Goal: Information Seeking & Learning: Find specific fact

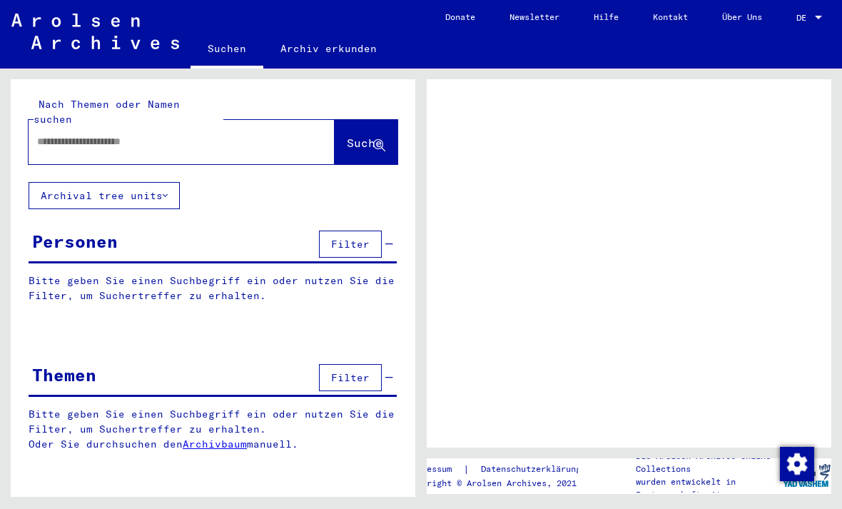
click at [238, 134] on input "text" at bounding box center [168, 141] width 263 height 15
type input "*****"
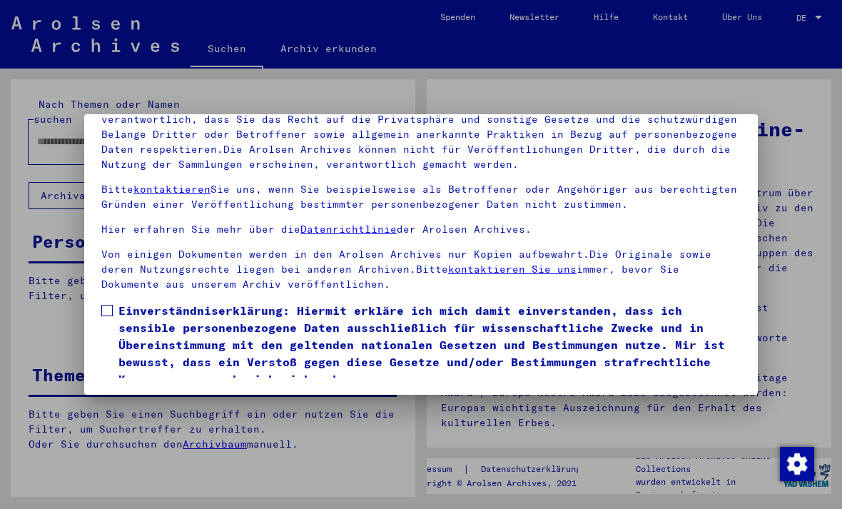
scroll to position [152, 0]
click at [807, 454] on img "button" at bounding box center [797, 464] width 34 height 34
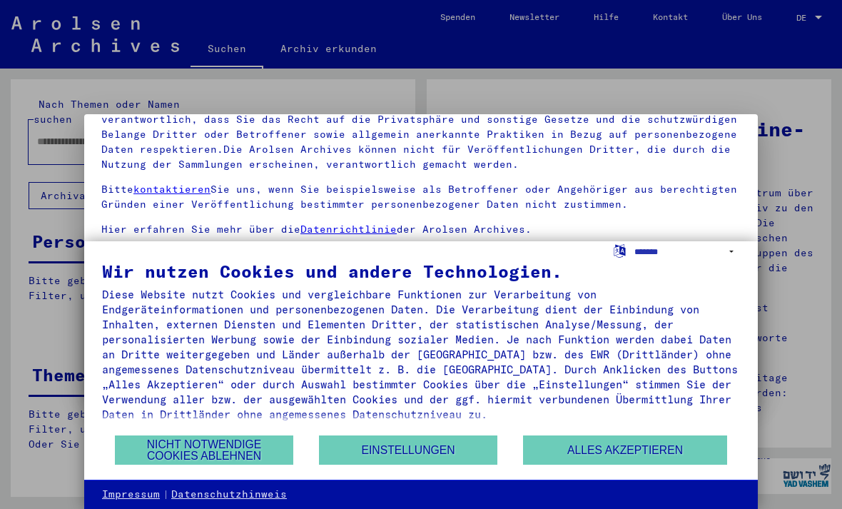
click at [800, 226] on div at bounding box center [421, 254] width 842 height 509
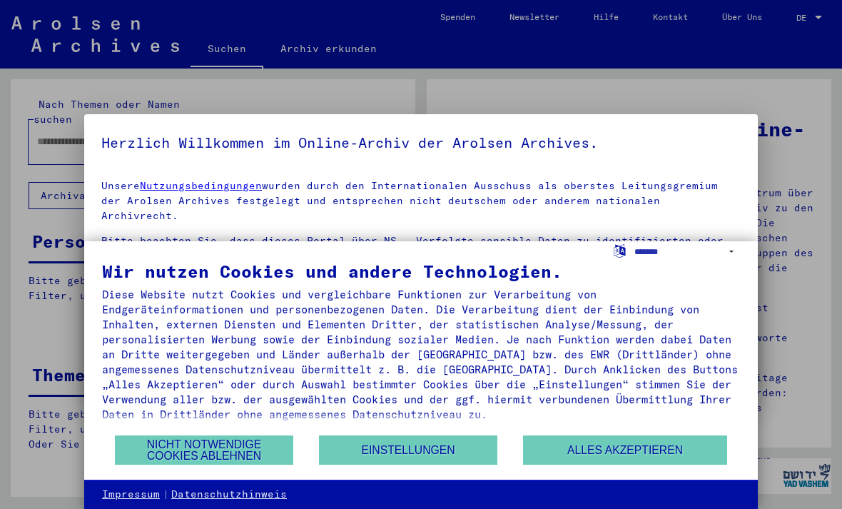
click at [633, 442] on button "Alles akzeptieren" at bounding box center [625, 449] width 204 height 29
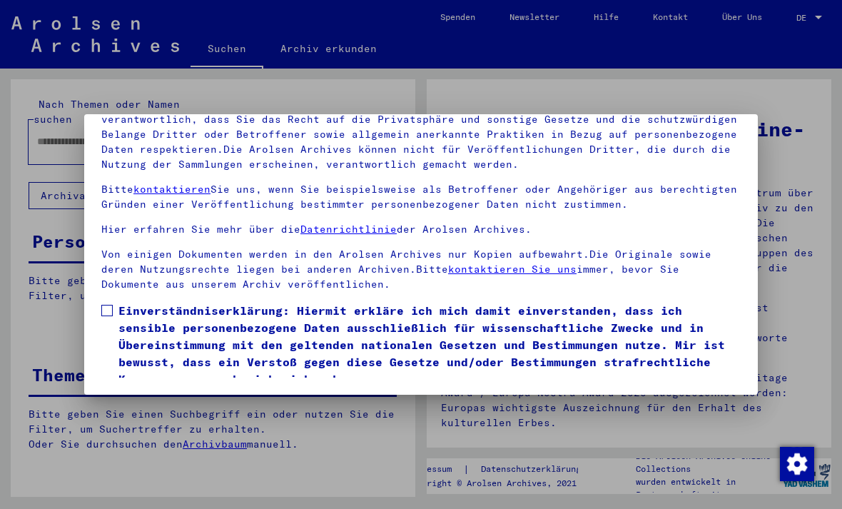
scroll to position [152, 0]
click at [112, 302] on label "Einverständniserklärung: Hiermit erkläre ich mich damit einverstanden, dass ich…" at bounding box center [420, 345] width 639 height 86
click at [129, 394] on button "Ich stimme zu" at bounding box center [155, 407] width 108 height 27
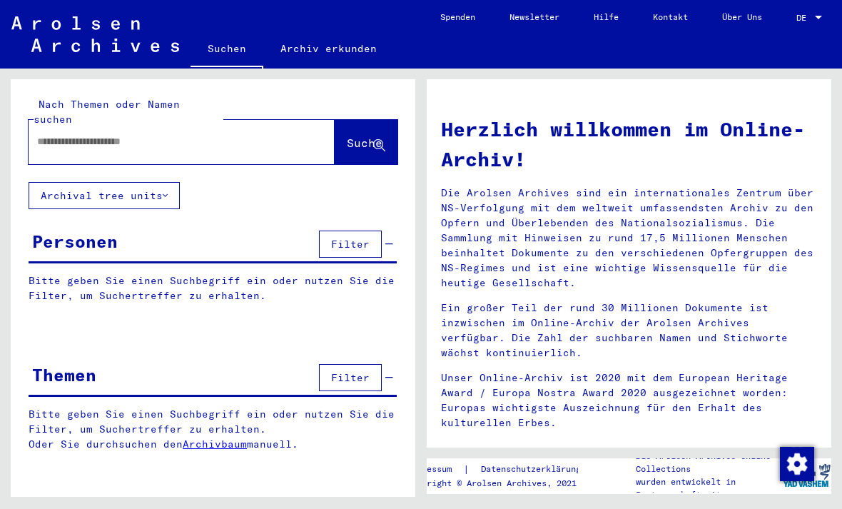
click at [250, 126] on div at bounding box center [160, 142] width 263 height 32
click at [243, 134] on input "text" at bounding box center [164, 141] width 255 height 15
type input "********"
click at [371, 138] on button "Suche" at bounding box center [366, 142] width 63 height 44
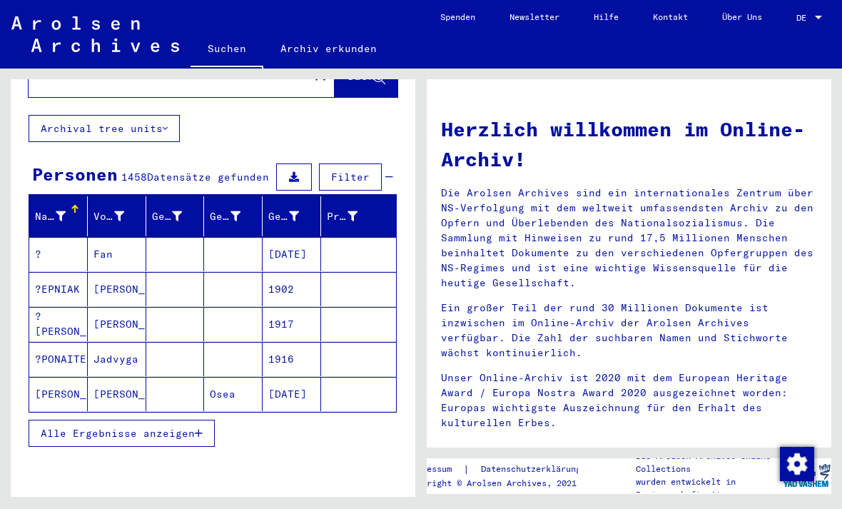
scroll to position [68, 0]
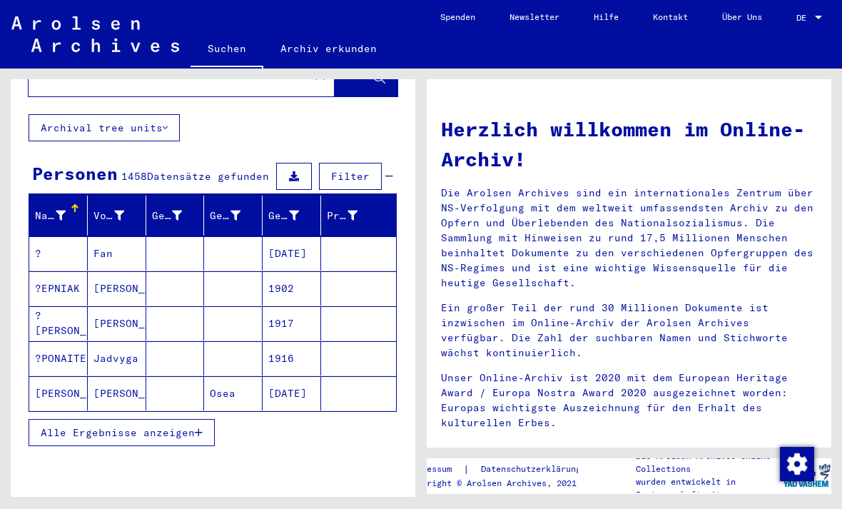
click at [358, 170] on span "Filter" at bounding box center [350, 176] width 39 height 13
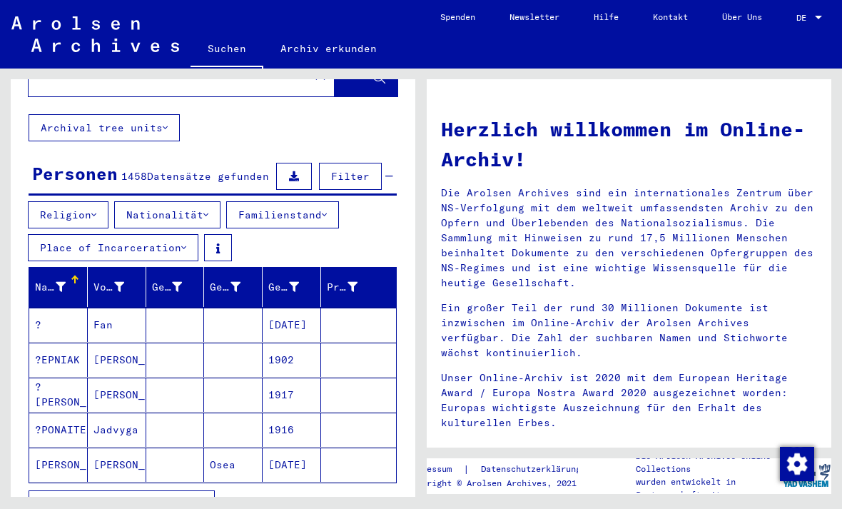
click at [93, 201] on button "Religion" at bounding box center [68, 214] width 81 height 27
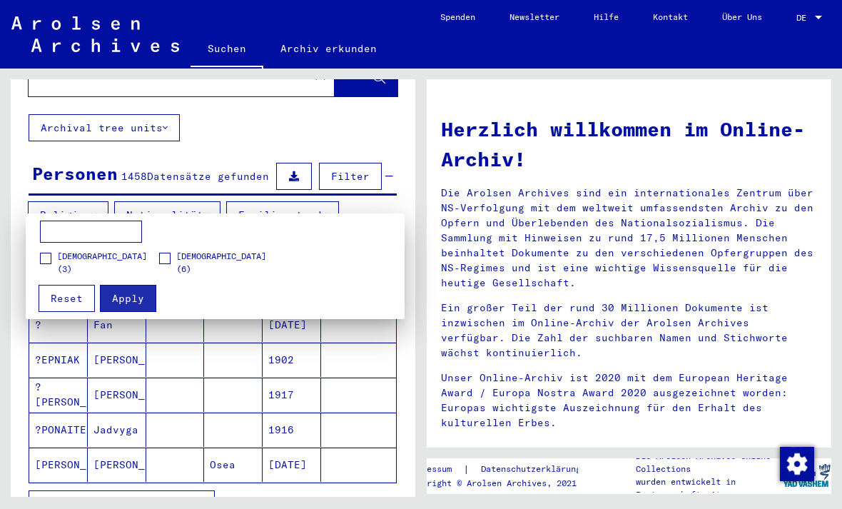
click at [183, 191] on div at bounding box center [421, 254] width 842 height 509
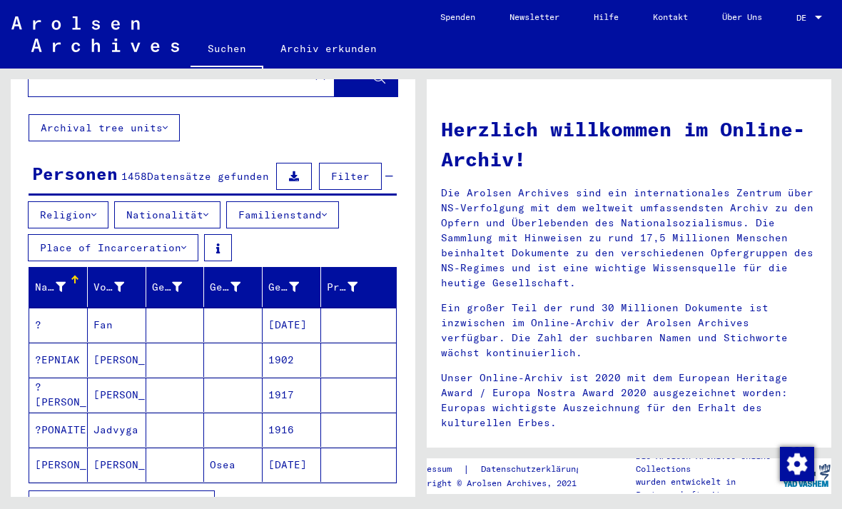
click at [198, 201] on button "Nationalität" at bounding box center [167, 214] width 106 height 27
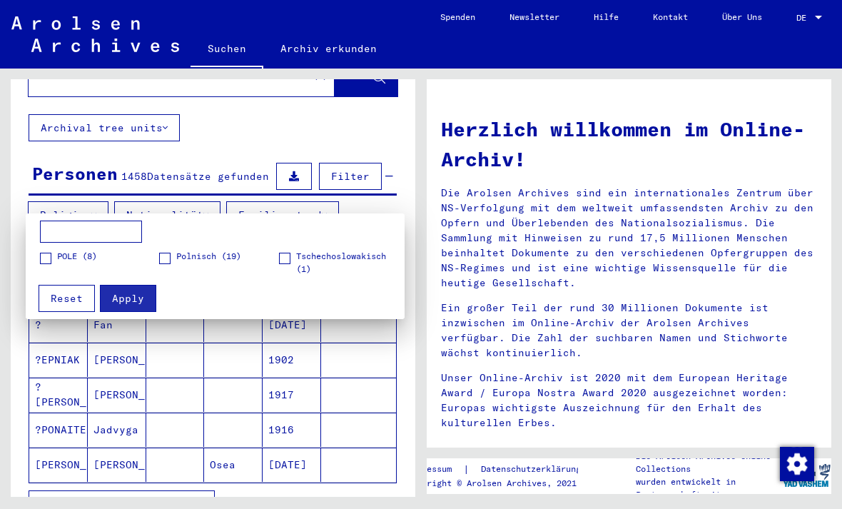
click at [177, 251] on span "Polnisch (19)" at bounding box center [208, 256] width 65 height 13
click at [41, 262] on span at bounding box center [45, 258] width 11 height 11
click at [310, 194] on div at bounding box center [421, 254] width 842 height 509
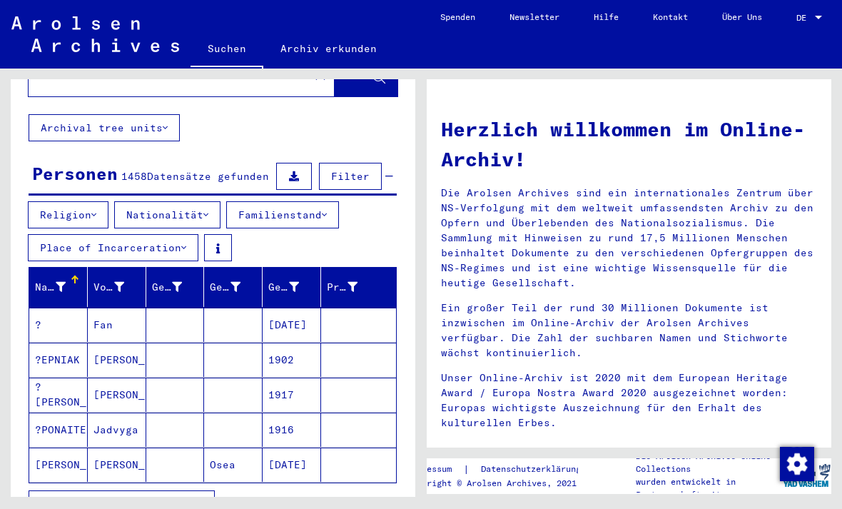
click at [179, 234] on button "Place of Incarceration" at bounding box center [113, 247] width 170 height 27
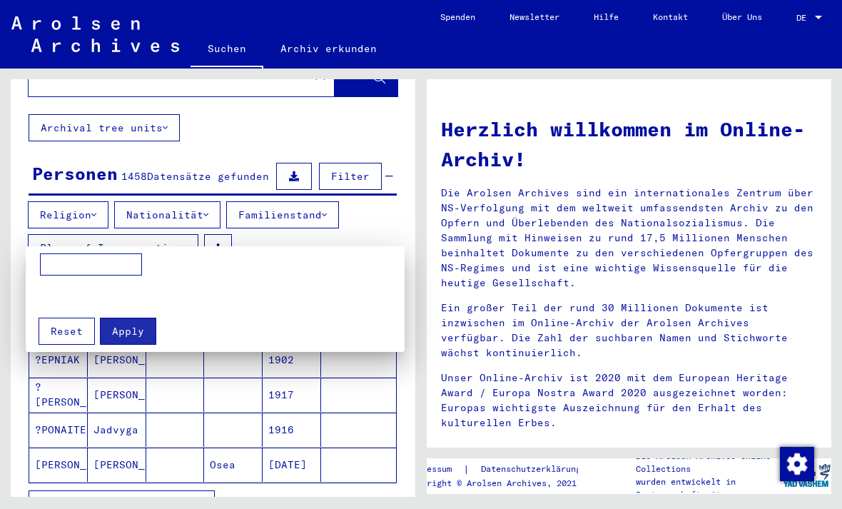
click at [175, 228] on div at bounding box center [421, 254] width 842 height 509
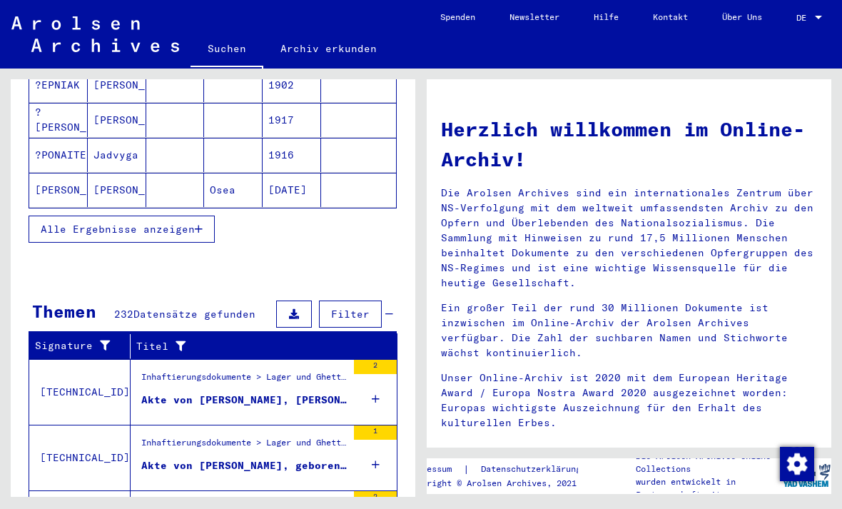
scroll to position [325, 0]
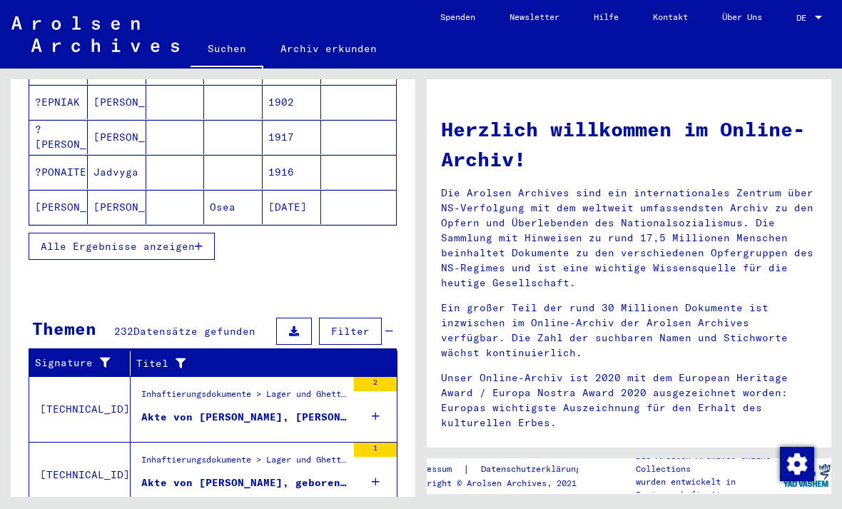
click at [193, 240] on span "Alle Ergebnisse anzeigen" at bounding box center [118, 246] width 154 height 13
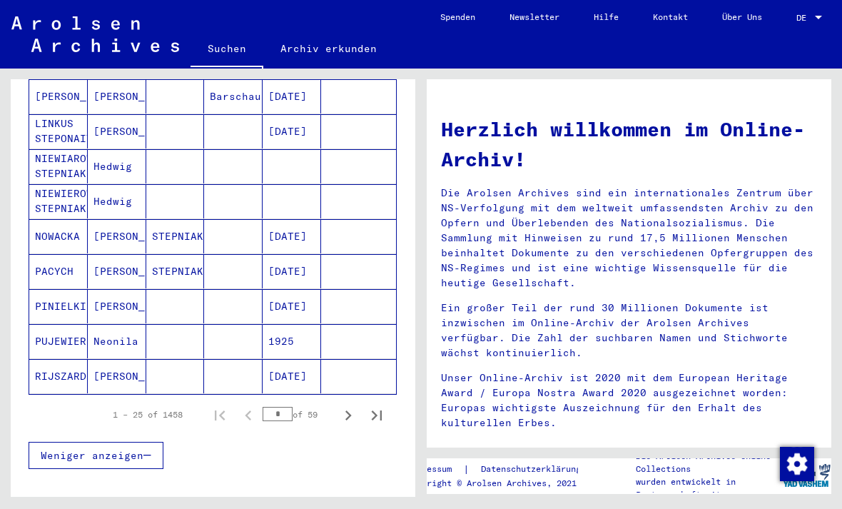
scroll to position [857, 0]
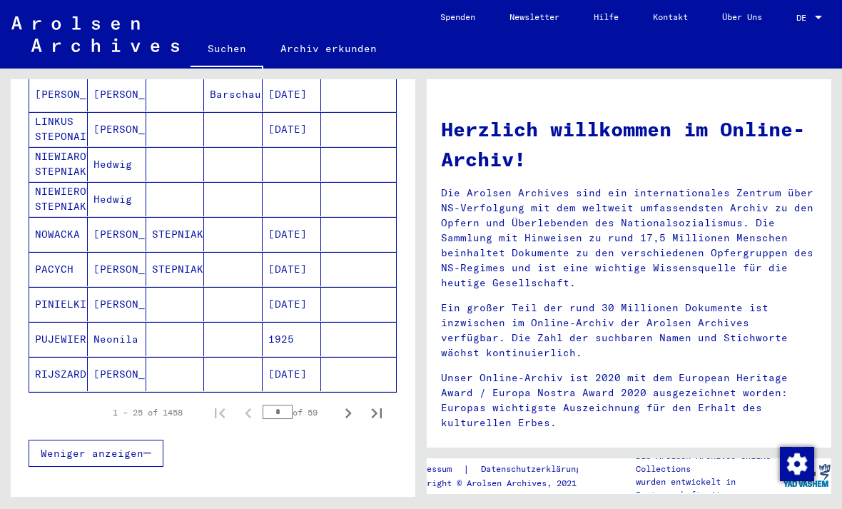
click at [64, 362] on mat-cell "RIJSZARD" at bounding box center [58, 374] width 58 height 34
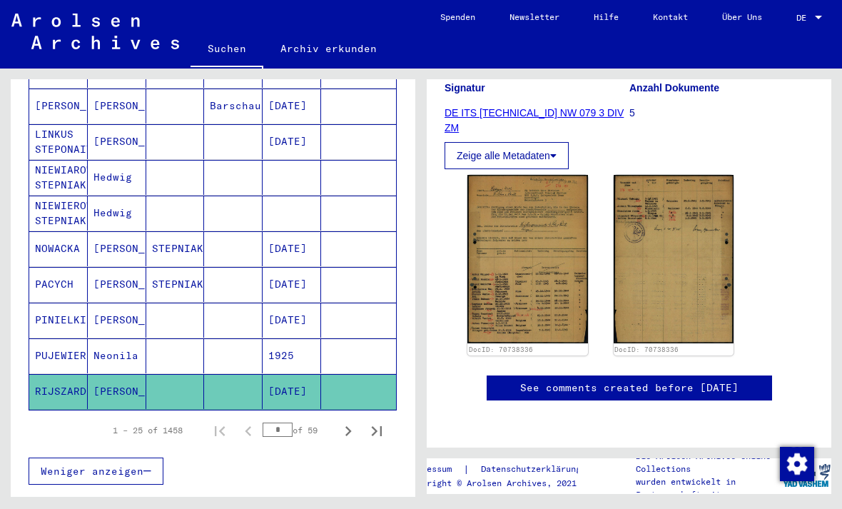
scroll to position [246, 0]
click at [521, 190] on img at bounding box center [527, 259] width 121 height 168
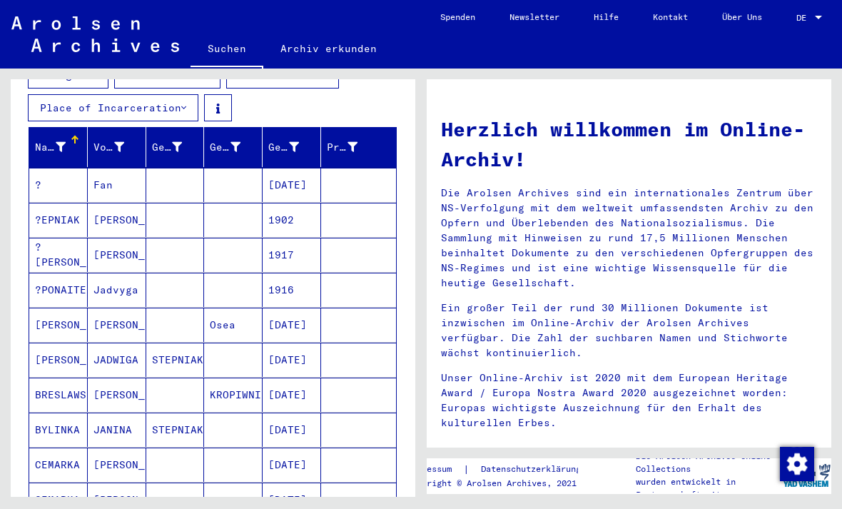
scroll to position [189, 0]
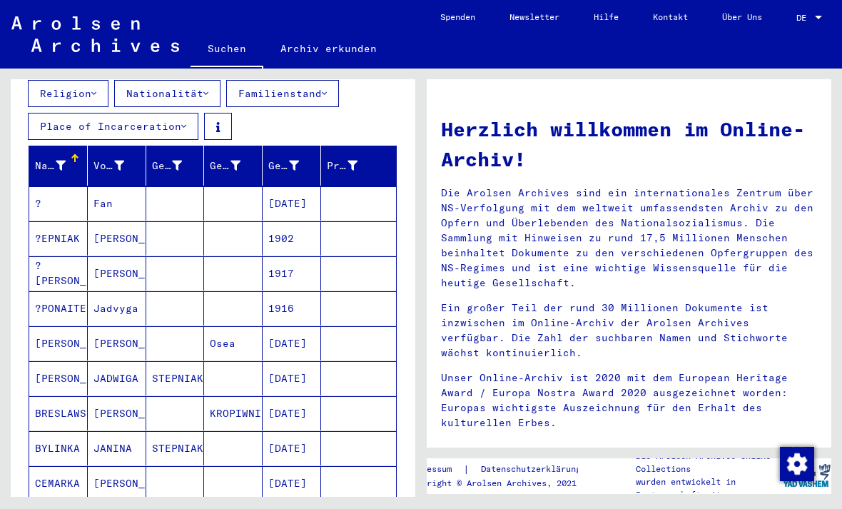
click at [63, 221] on mat-cell "?EPNIAK" at bounding box center [58, 238] width 58 height 34
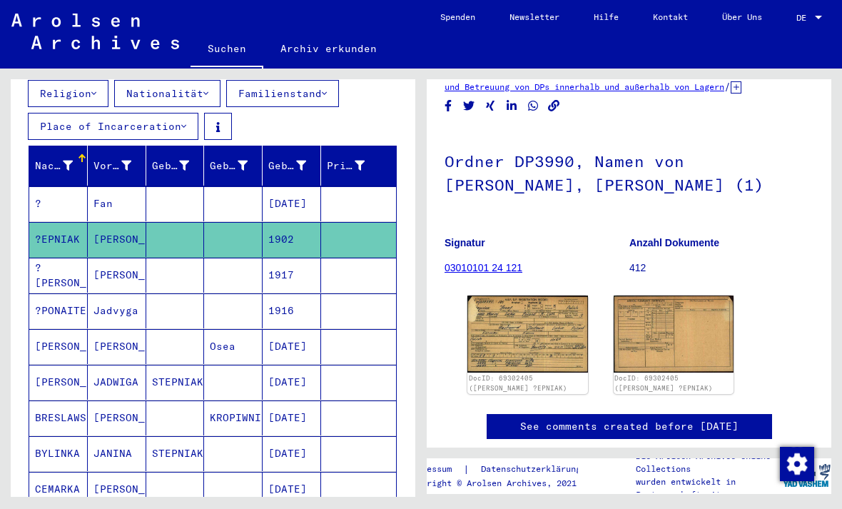
scroll to position [52, 0]
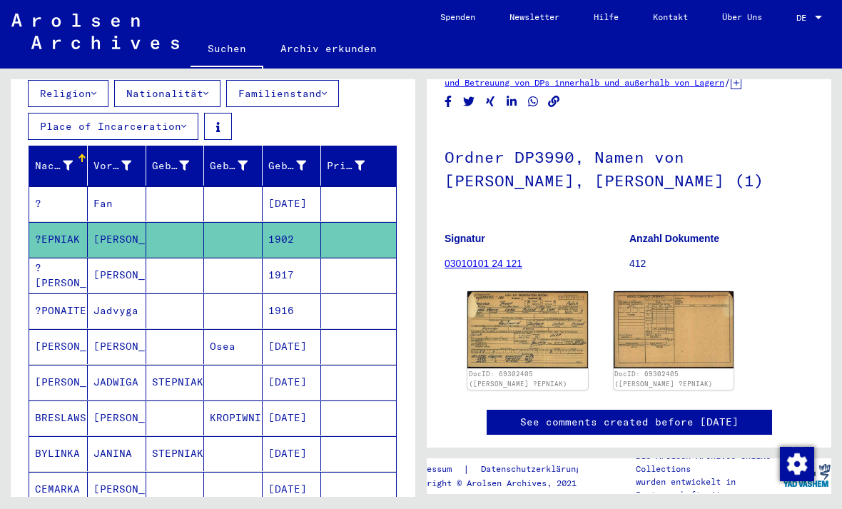
click at [571, 342] on img at bounding box center [527, 329] width 121 height 76
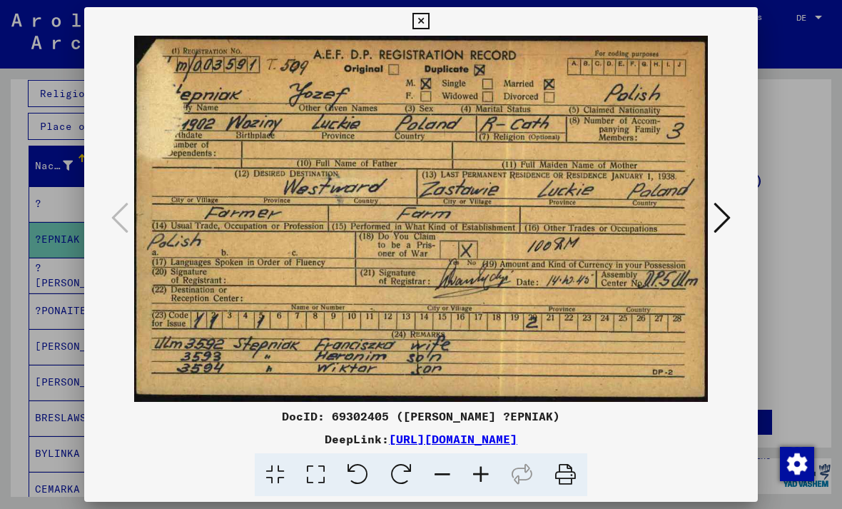
click at [786, 247] on div at bounding box center [421, 254] width 842 height 509
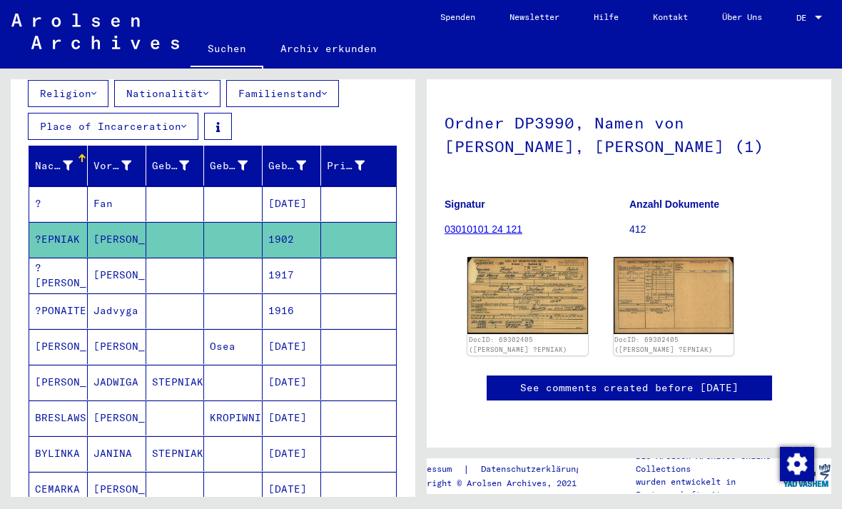
scroll to position [120, 0]
click at [41, 230] on mat-cell "?EPNIAK" at bounding box center [58, 239] width 58 height 35
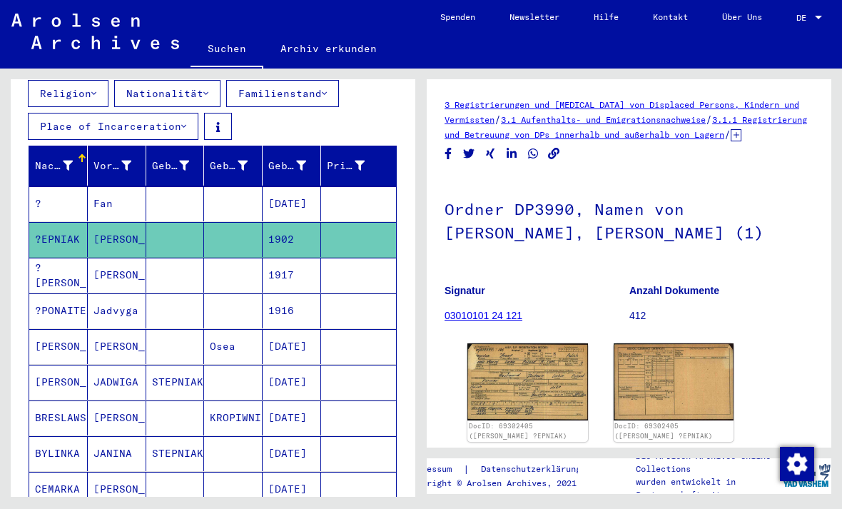
scroll to position [0, 0]
click at [317, 53] on link "Archiv erkunden" at bounding box center [328, 48] width 131 height 34
